Goal: Information Seeking & Learning: Learn about a topic

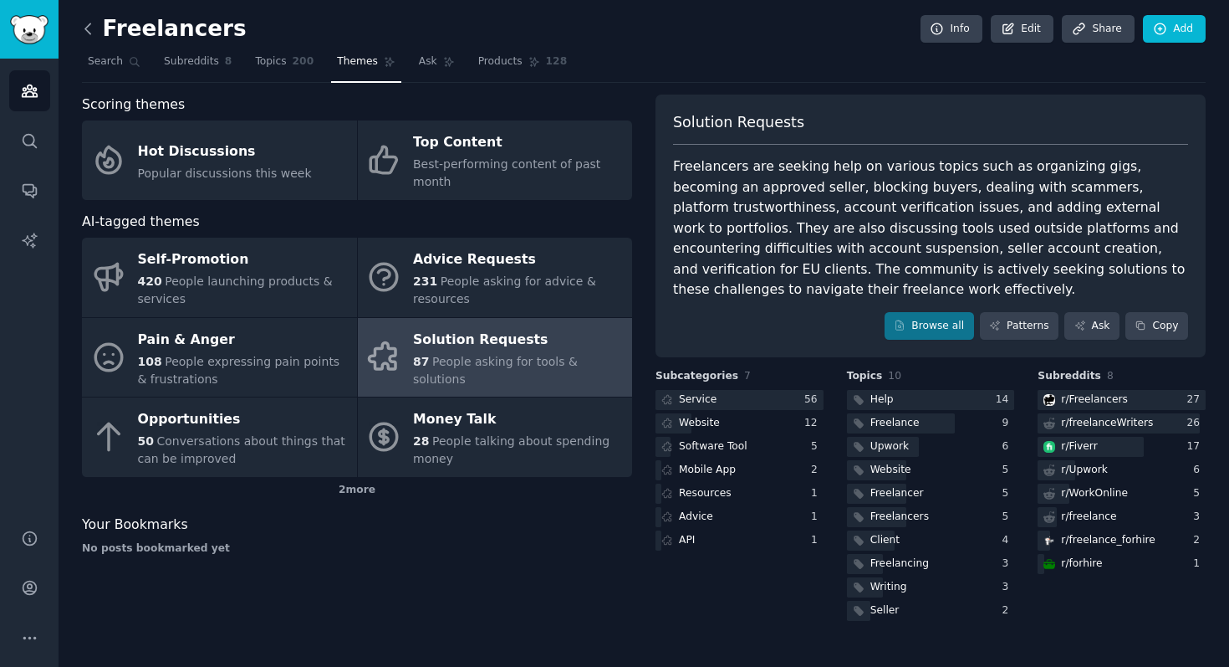
click at [93, 27] on icon at bounding box center [88, 29] width 18 height 18
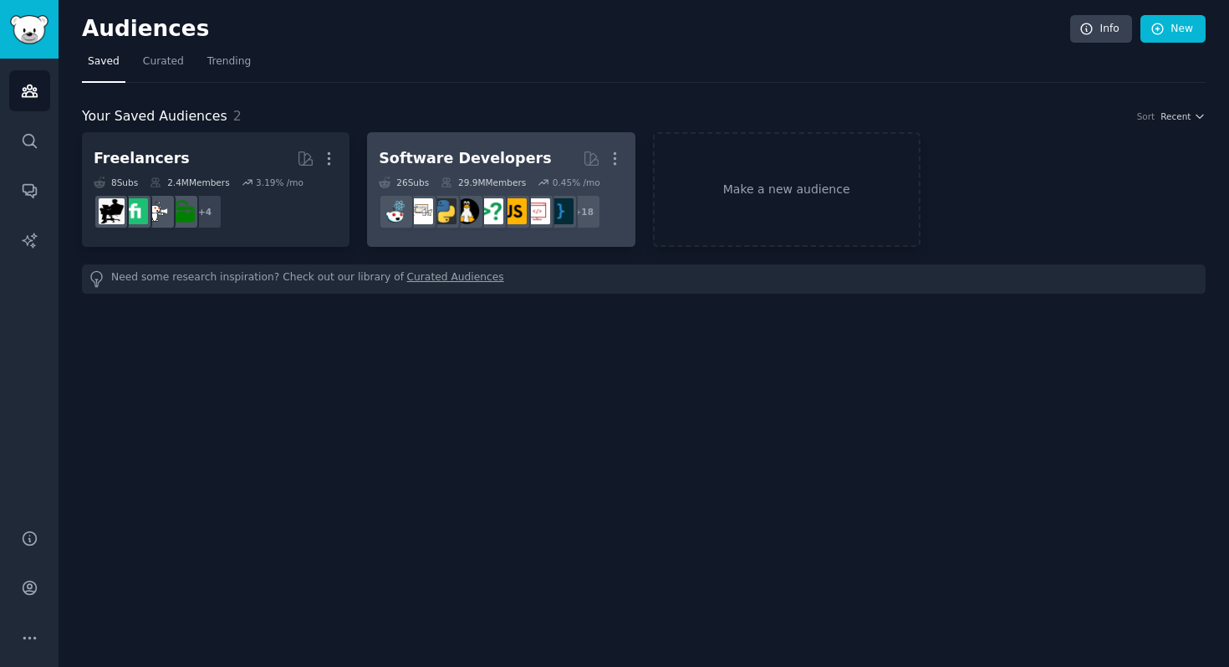
click at [452, 160] on div "Software Developers" at bounding box center [465, 158] width 172 height 21
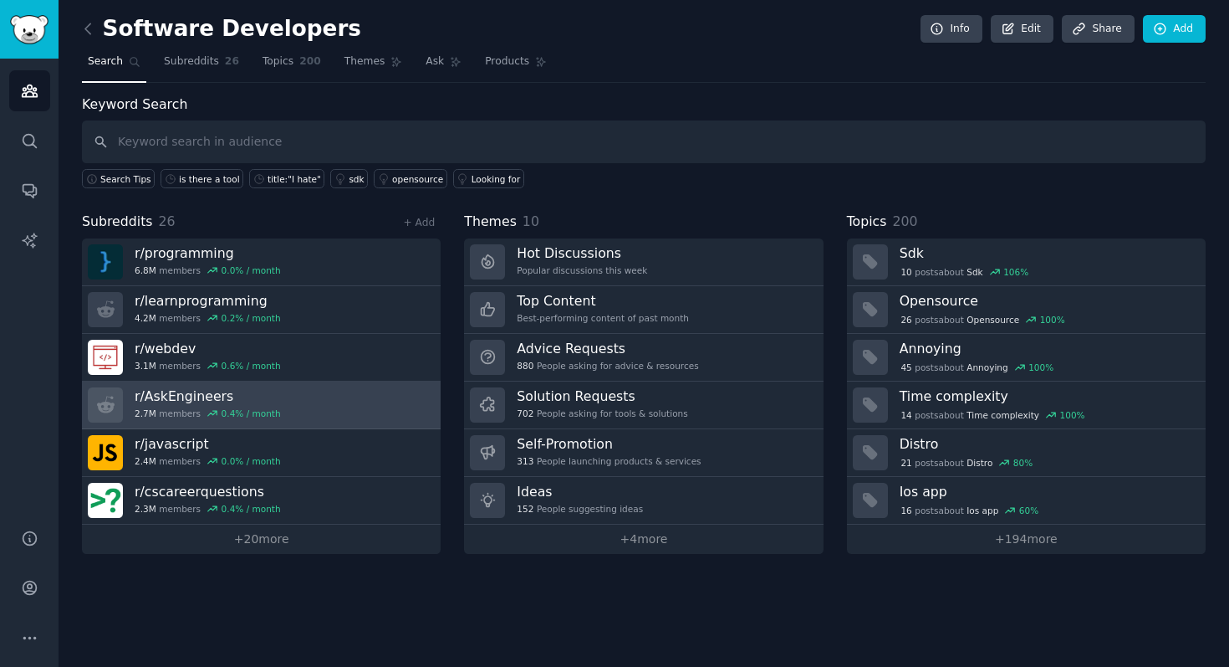
click at [171, 397] on h3 "r/ AskEngineers" at bounding box center [208, 396] width 146 height 18
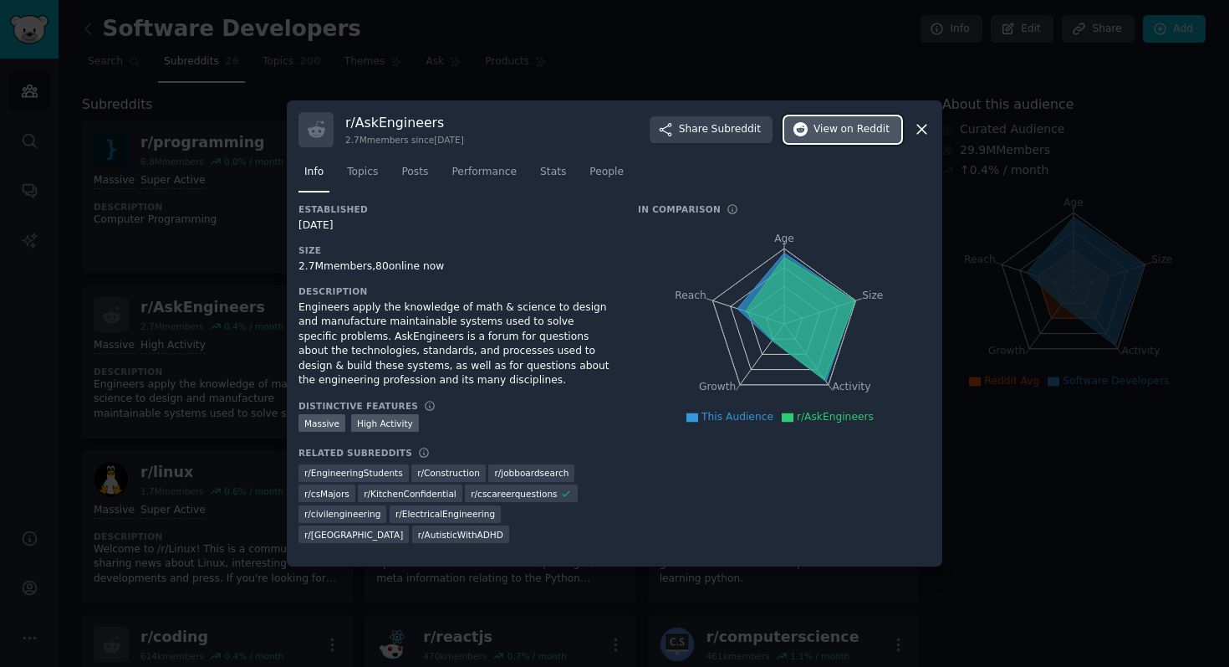
click at [869, 129] on span "on Reddit" at bounding box center [865, 129] width 49 height 15
click at [1051, 248] on div at bounding box center [614, 333] width 1229 height 667
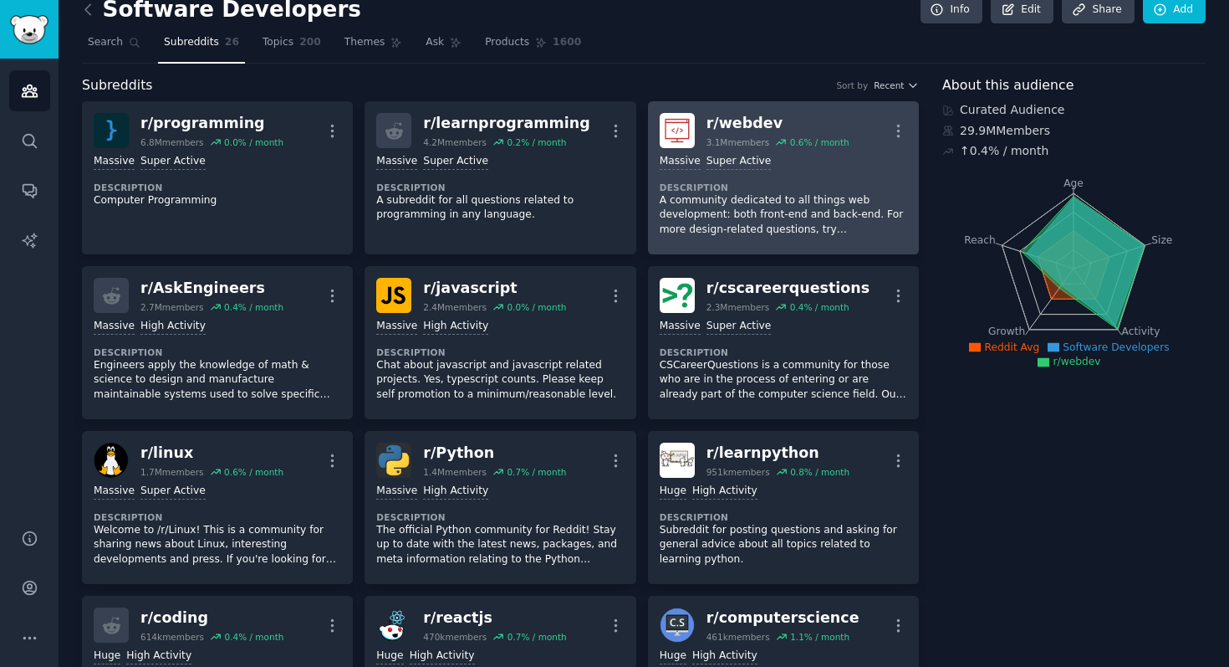
scroll to position [29, 0]
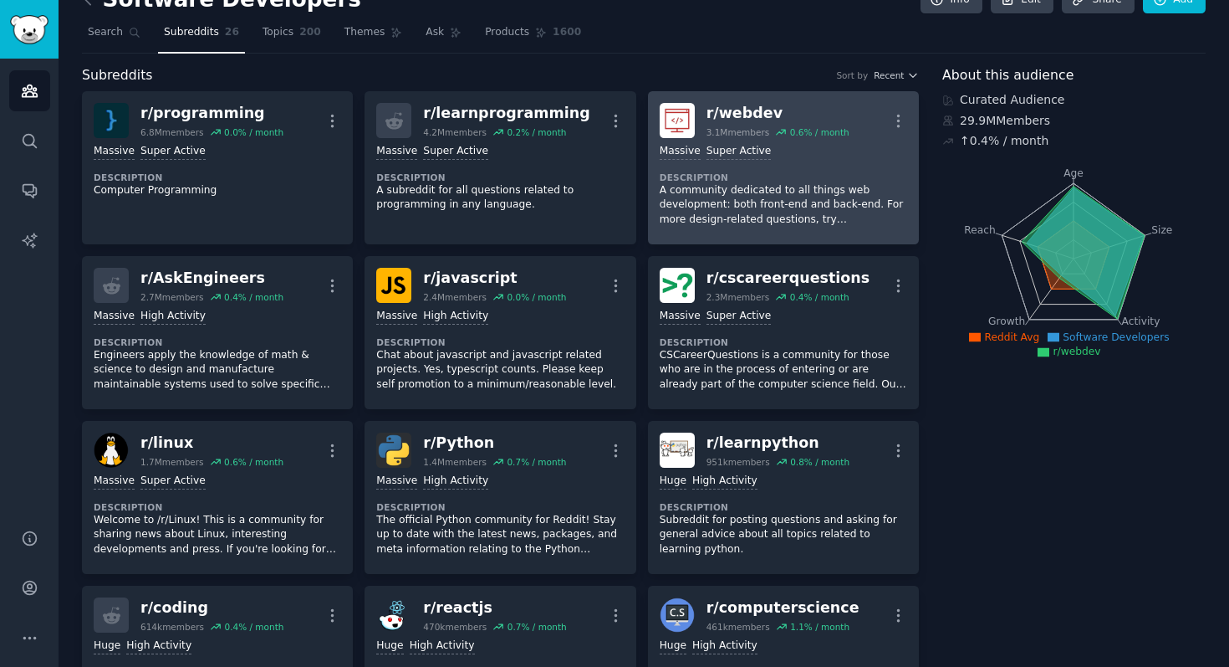
click at [820, 190] on p "A community dedicated to all things web development: both front-end and back-en…" at bounding box center [784, 205] width 248 height 44
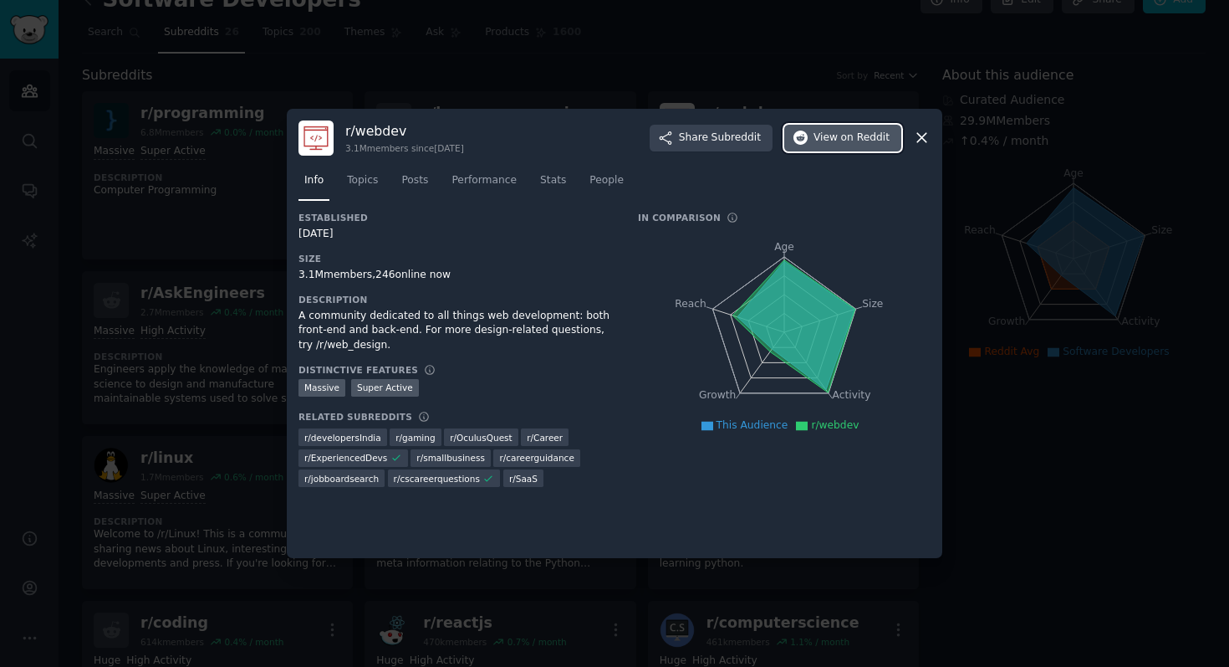
click at [812, 136] on button "View on Reddit" at bounding box center [843, 138] width 117 height 27
click at [821, 94] on div at bounding box center [614, 333] width 1229 height 667
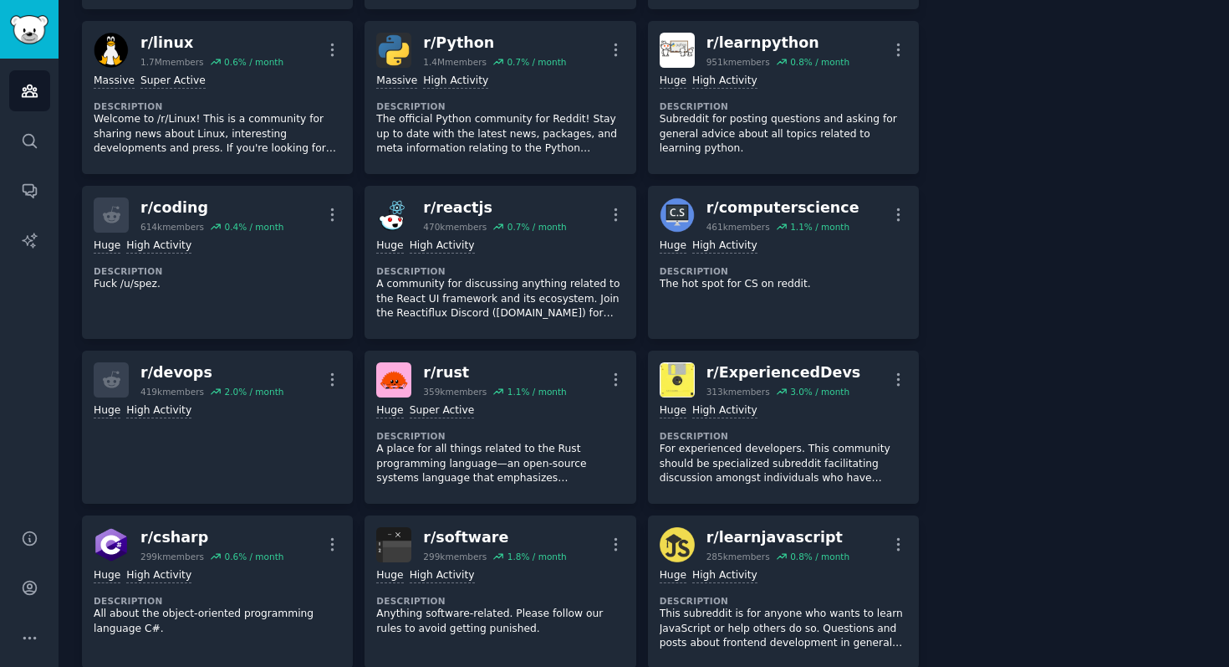
scroll to position [445, 0]
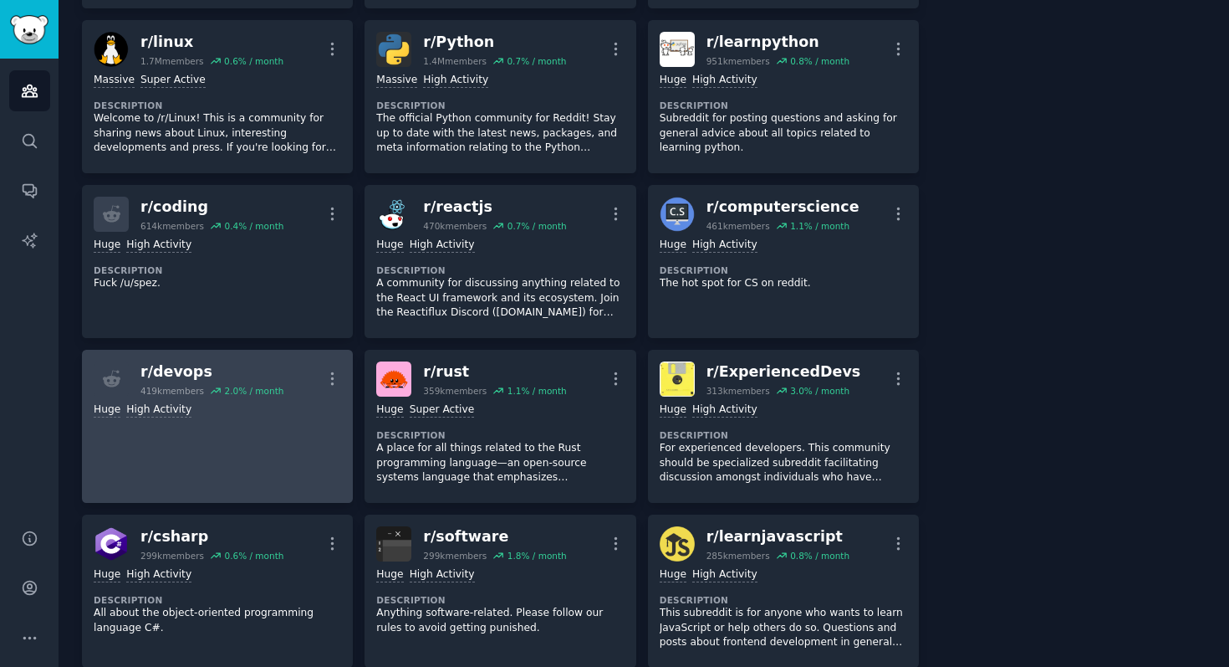
click at [182, 361] on div "r/ devops" at bounding box center [212, 371] width 143 height 21
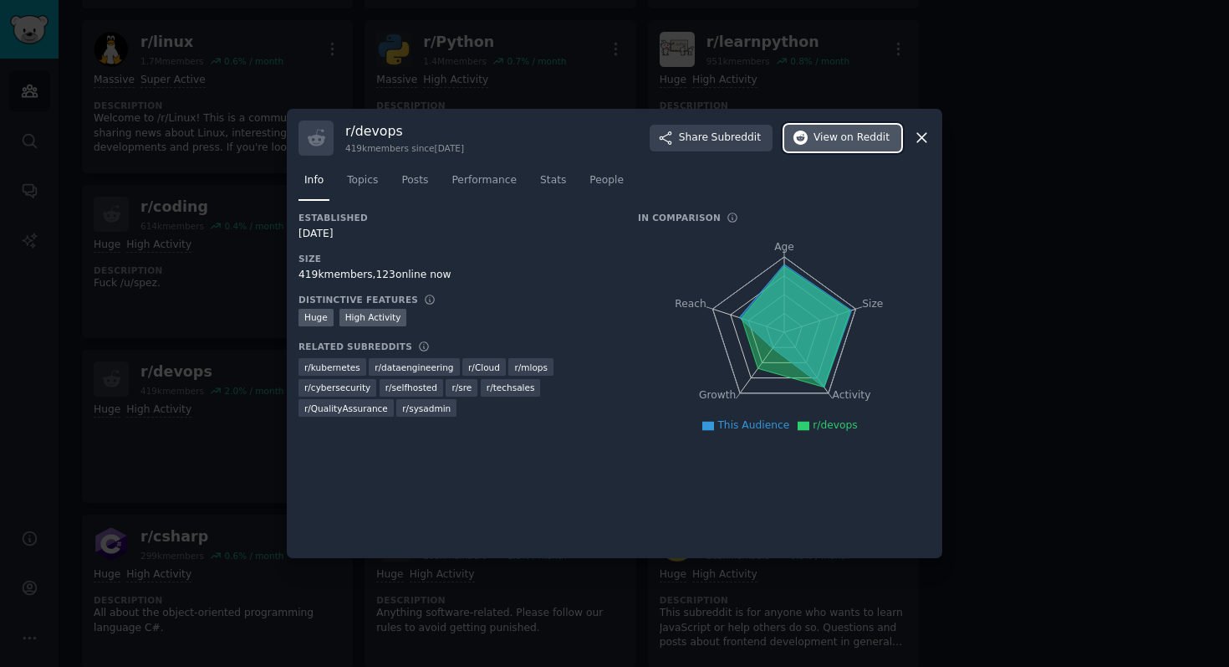
click at [870, 138] on span "on Reddit" at bounding box center [865, 137] width 49 height 15
